Goal: Task Accomplishment & Management: Manage account settings

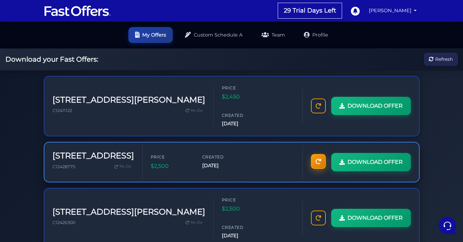
click at [316, 159] on icon at bounding box center [318, 161] width 5 height 5
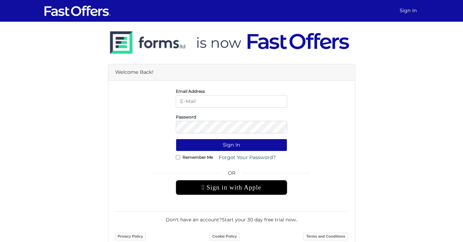
click at [261, 191] on div " Sign in with Apple" at bounding box center [231, 187] width 111 height 15
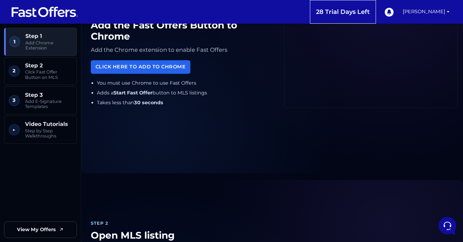
scroll to position [71, 0]
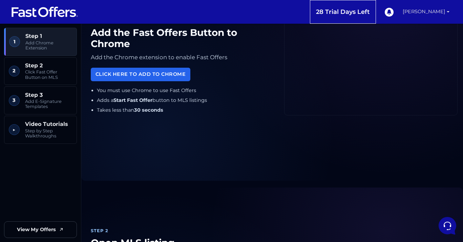
click at [450, 12] on link "[PERSON_NAME]" at bounding box center [426, 12] width 52 height 24
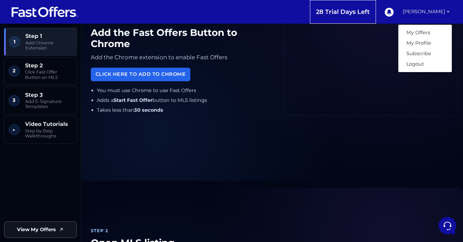
click at [24, 231] on span "View My Offers" at bounding box center [36, 230] width 39 height 8
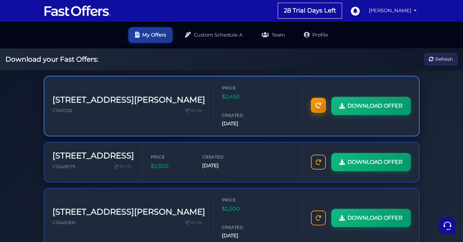
click at [319, 103] on icon at bounding box center [318, 105] width 5 height 5
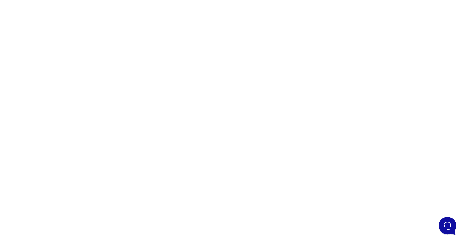
scroll to position [57, 0]
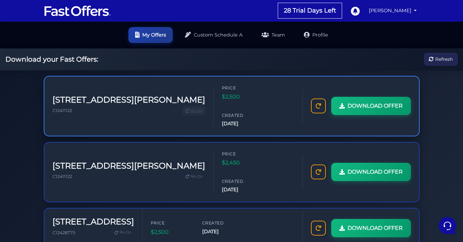
click at [191, 108] on span "Re-Do" at bounding box center [197, 111] width 12 height 6
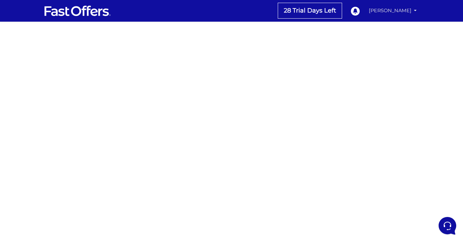
click at [404, 11] on link "[PERSON_NAME]" at bounding box center [393, 10] width 54 height 13
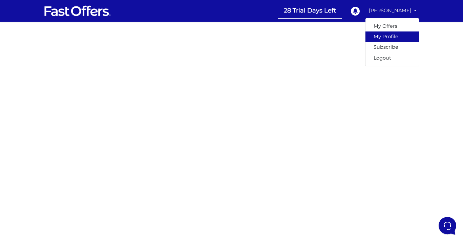
click at [399, 34] on link "My Profile" at bounding box center [393, 37] width 54 height 11
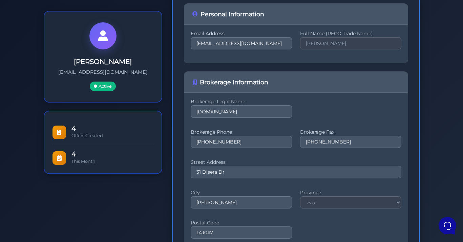
scroll to position [98, 0]
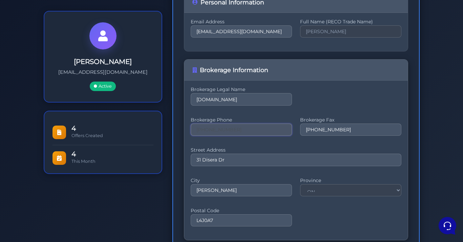
click at [268, 130] on input "289-272-8713" at bounding box center [241, 130] width 101 height 12
click at [238, 162] on input "31 Disera Dr" at bounding box center [296, 160] width 211 height 12
click at [254, 129] on input "289-272-8713" at bounding box center [241, 130] width 101 height 12
click at [219, 129] on input "289-272-8713416" at bounding box center [241, 130] width 101 height 12
click at [211, 131] on input "289-272-8444444713416" at bounding box center [241, 130] width 101 height 12
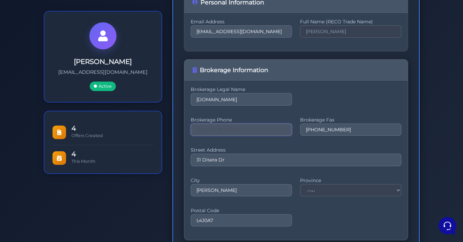
click at [211, 131] on input "289-272-8444444713416" at bounding box center [241, 130] width 101 height 12
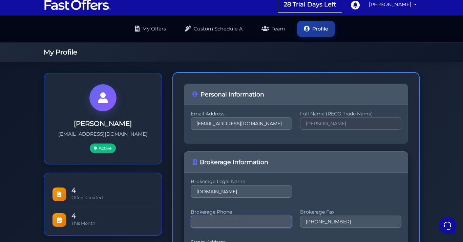
scroll to position [0, 0]
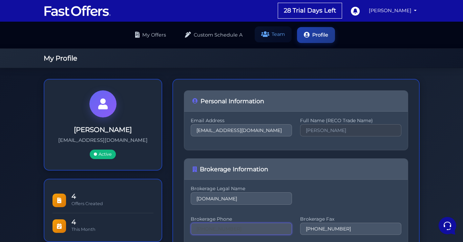
type input "289-272-8444444713416"
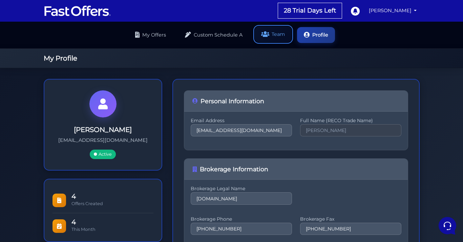
click at [268, 33] on icon at bounding box center [265, 34] width 8 height 6
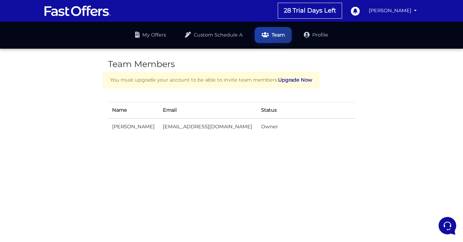
click at [231, 128] on td "[EMAIL_ADDRESS][DOMAIN_NAME]" at bounding box center [208, 127] width 98 height 16
click at [309, 35] on icon at bounding box center [307, 34] width 6 height 6
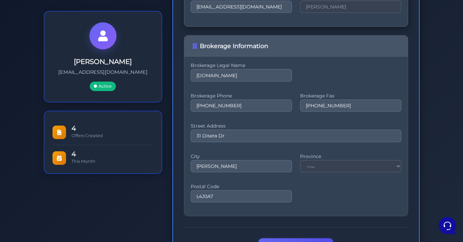
scroll to position [125, 0]
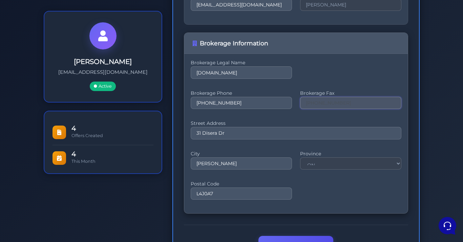
click at [339, 105] on input "[PHONE_NUMBER]" at bounding box center [350, 103] width 101 height 12
click at [339, 105] on input "289-272-8713" at bounding box center [350, 103] width 101 height 12
click at [235, 101] on input "[PHONE_NUMBER]" at bounding box center [241, 103] width 101 height 12
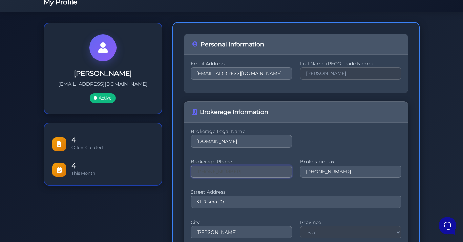
scroll to position [0, 0]
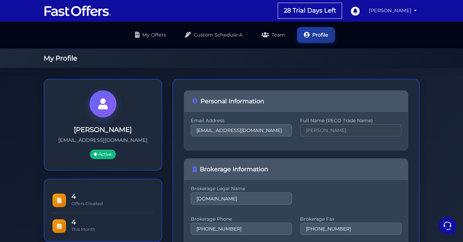
click at [415, 9] on link "[PERSON_NAME]" at bounding box center [393, 10] width 54 height 13
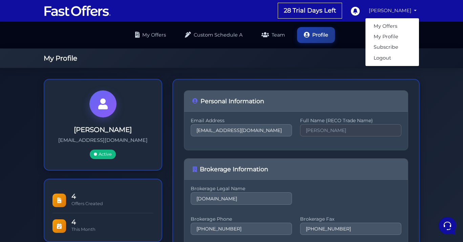
click at [431, 31] on ul "My Offers Custom Schedule A Team Profile" at bounding box center [231, 35] width 463 height 27
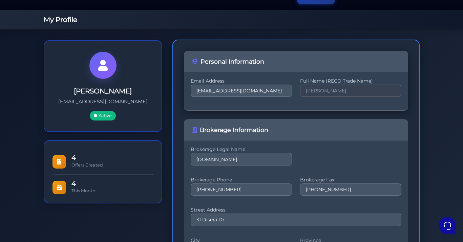
scroll to position [42, 0]
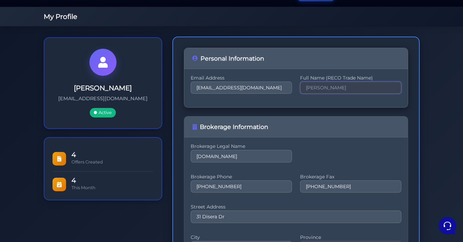
click at [315, 89] on input "[PERSON_NAME]" at bounding box center [350, 88] width 101 height 12
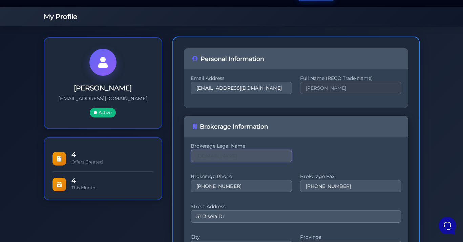
click at [261, 159] on input "Property.ca" at bounding box center [241, 156] width 101 height 12
type input "[DOMAIN_NAME]"
click at [255, 187] on input "289-272-8713" at bounding box center [241, 186] width 101 height 12
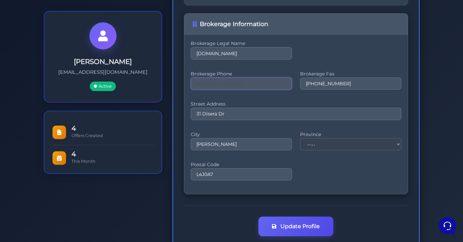
scroll to position [162, 0]
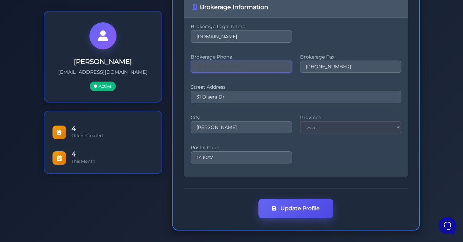
type input "289-272-87134444444"
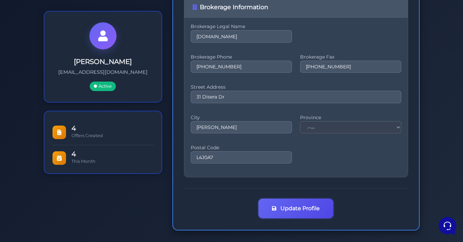
click at [276, 208] on icon "submit" at bounding box center [274, 208] width 4 height 5
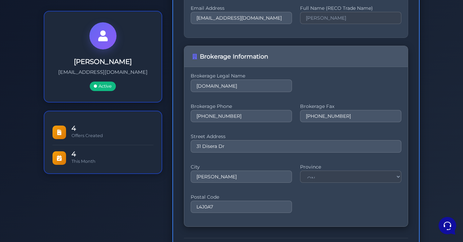
scroll to position [138, 0]
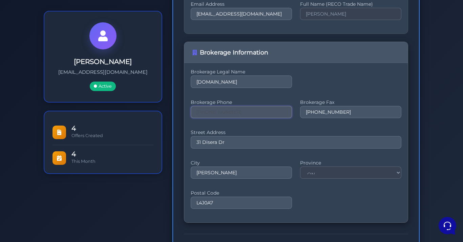
click at [260, 113] on input "[PHONE_NUMBER]" at bounding box center [241, 112] width 101 height 12
click at [221, 113] on input "289-272-8713444444444444" at bounding box center [241, 112] width 101 height 12
type input "[PHONE_NUMBER]"
click at [327, 112] on input "289-272-8713" at bounding box center [350, 112] width 101 height 12
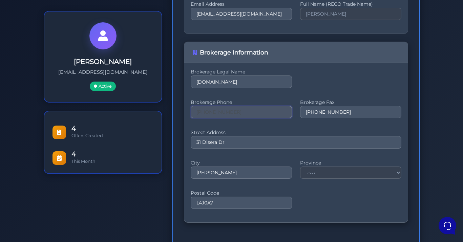
click at [250, 112] on input "289-272-444444" at bounding box center [241, 112] width 101 height 12
click at [341, 112] on input "289-272-8713" at bounding box center [350, 112] width 101 height 12
click at [280, 115] on input "289-272-444444" at bounding box center [241, 112] width 101 height 12
click at [370, 113] on input "289-272-87134143521740" at bounding box center [350, 112] width 101 height 12
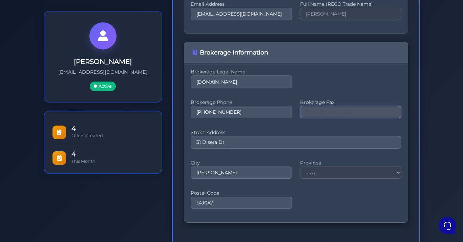
click at [370, 113] on input "289-272-87134143521740" at bounding box center [350, 112] width 101 height 12
click at [288, 111] on input "289-272-444444" at bounding box center [241, 112] width 101 height 12
drag, startPoint x: 305, startPoint y: 110, endPoint x: 365, endPoint y: 109, distance: 59.6
click at [365, 109] on input "289-272-87134143521744163521740" at bounding box center [350, 112] width 101 height 12
click at [302, 116] on input "63521740" at bounding box center [350, 112] width 101 height 12
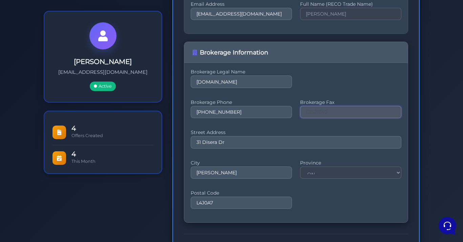
click at [305, 115] on input "63521740" at bounding box center [350, 112] width 101 height 12
type input "416352174063521740"
click at [242, 109] on input "289-272-444444" at bounding box center [241, 112] width 101 height 12
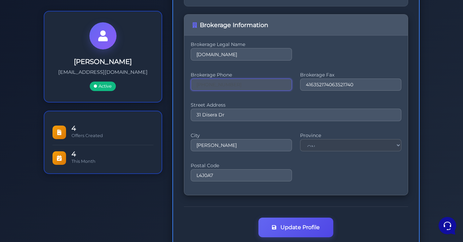
scroll to position [184, 0]
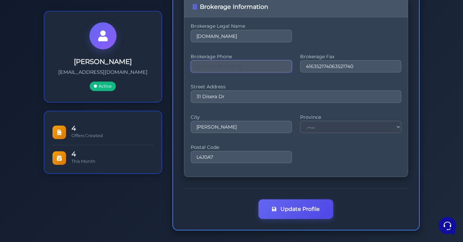
click at [252, 64] on input "289-272-444444" at bounding box center [241, 66] width 101 height 12
click at [293, 205] on button "Update Profile" at bounding box center [295, 209] width 75 height 20
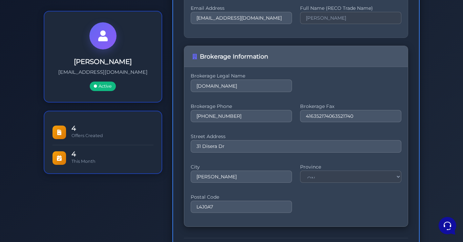
scroll to position [135, 0]
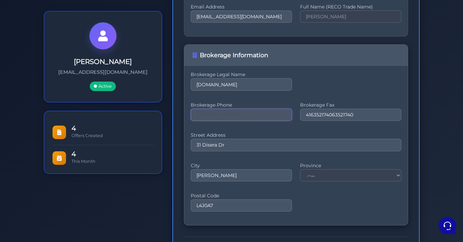
click at [256, 116] on input "[PHONE_NUMBER]" at bounding box center [241, 115] width 101 height 12
click at [230, 113] on input "289-272-4444444163521740" at bounding box center [241, 115] width 101 height 12
type input "289-272-4444444163521740"
click at [238, 132] on div "Brokerage Legal Name property.ca Brokerage Phone 289-272-4444444163521740 Broke…" at bounding box center [296, 146] width 224 height 160
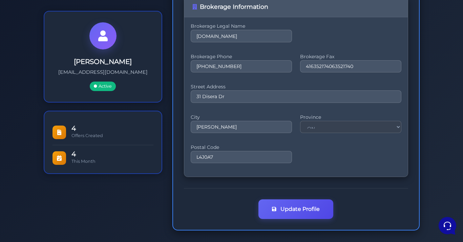
scroll to position [0, 0]
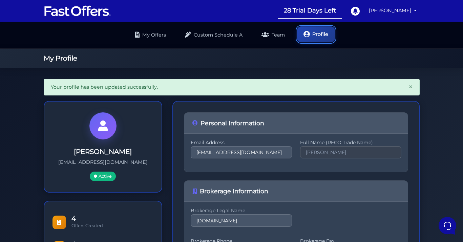
click at [314, 33] on link "Profile" at bounding box center [316, 34] width 38 height 16
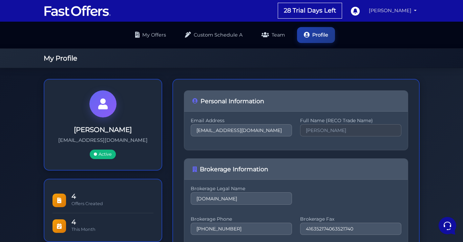
click at [395, 11] on link "[PERSON_NAME]" at bounding box center [393, 10] width 54 height 13
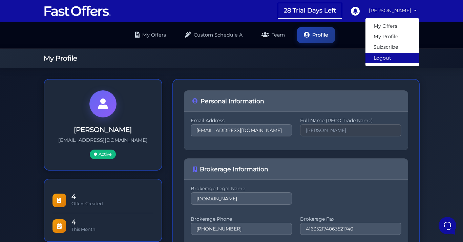
click at [387, 59] on link "Logout" at bounding box center [393, 58] width 54 height 11
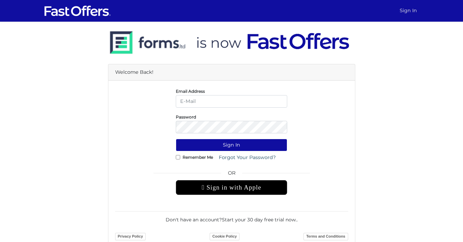
click at [410, 11] on link "Sign In" at bounding box center [408, 10] width 23 height 13
click at [280, 99] on input "email" at bounding box center [231, 101] width 111 height 13
type input "reza.k@property.ca"
